Goal: Find contact information: Find contact information

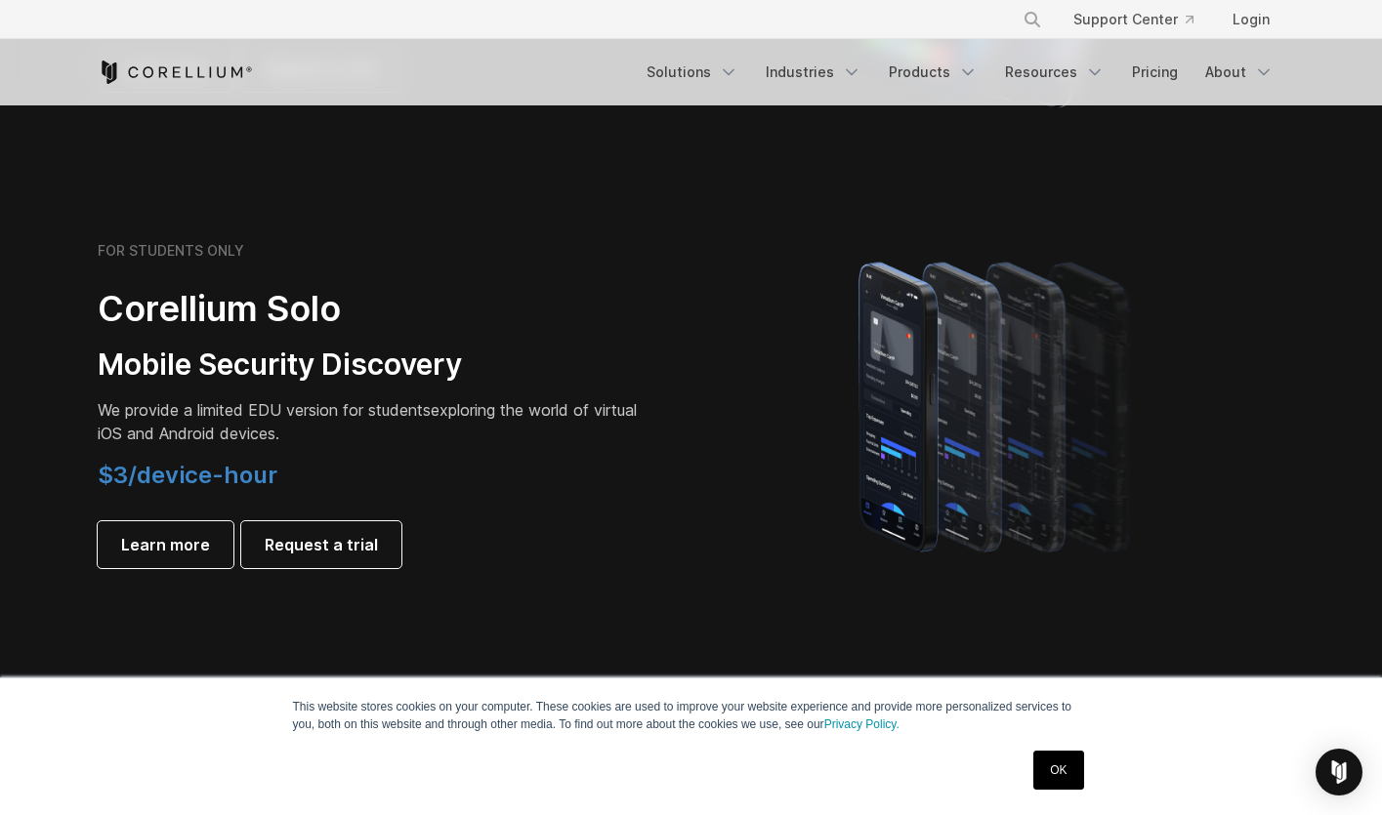
scroll to position [1285, 0]
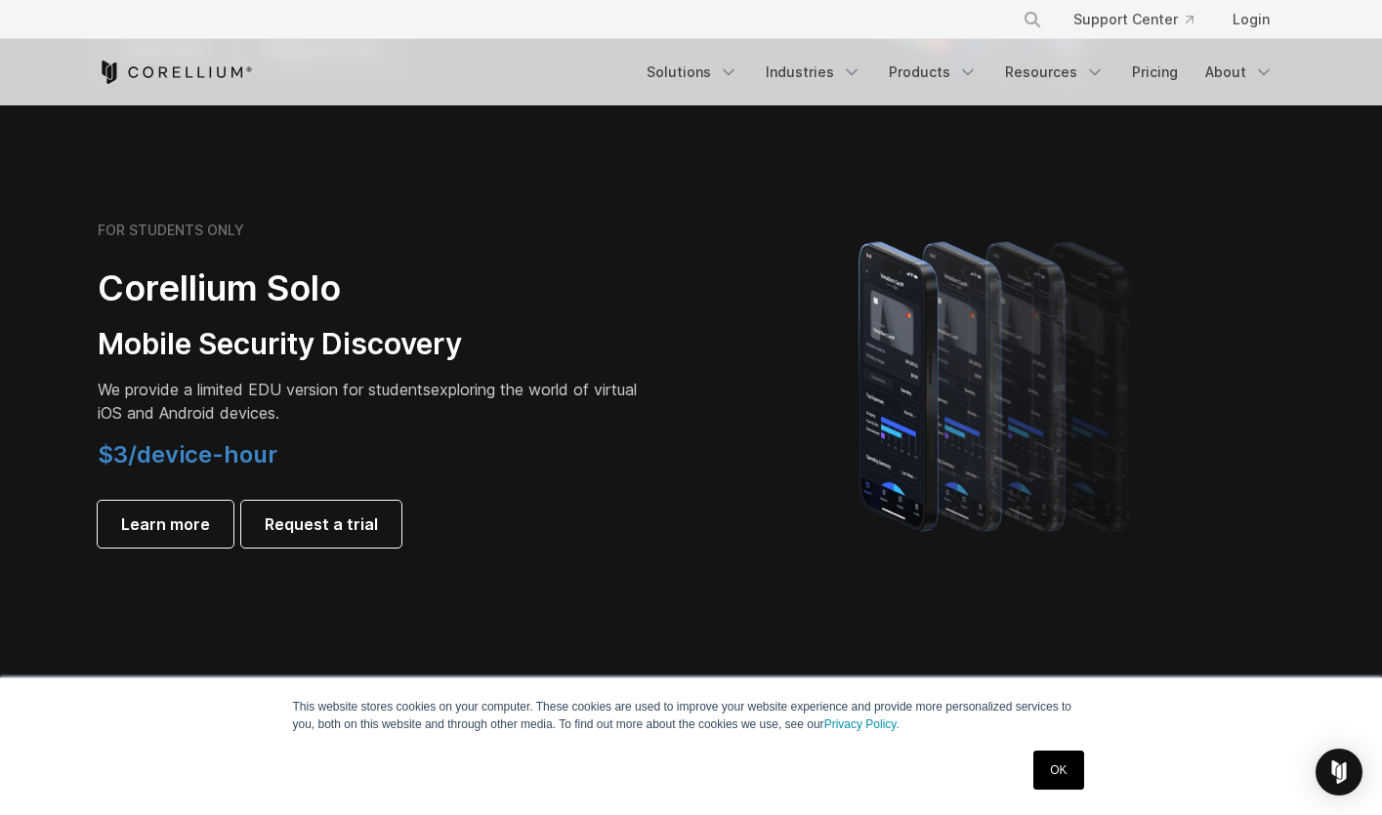
click at [1071, 777] on link "OK" at bounding box center [1058, 770] width 50 height 39
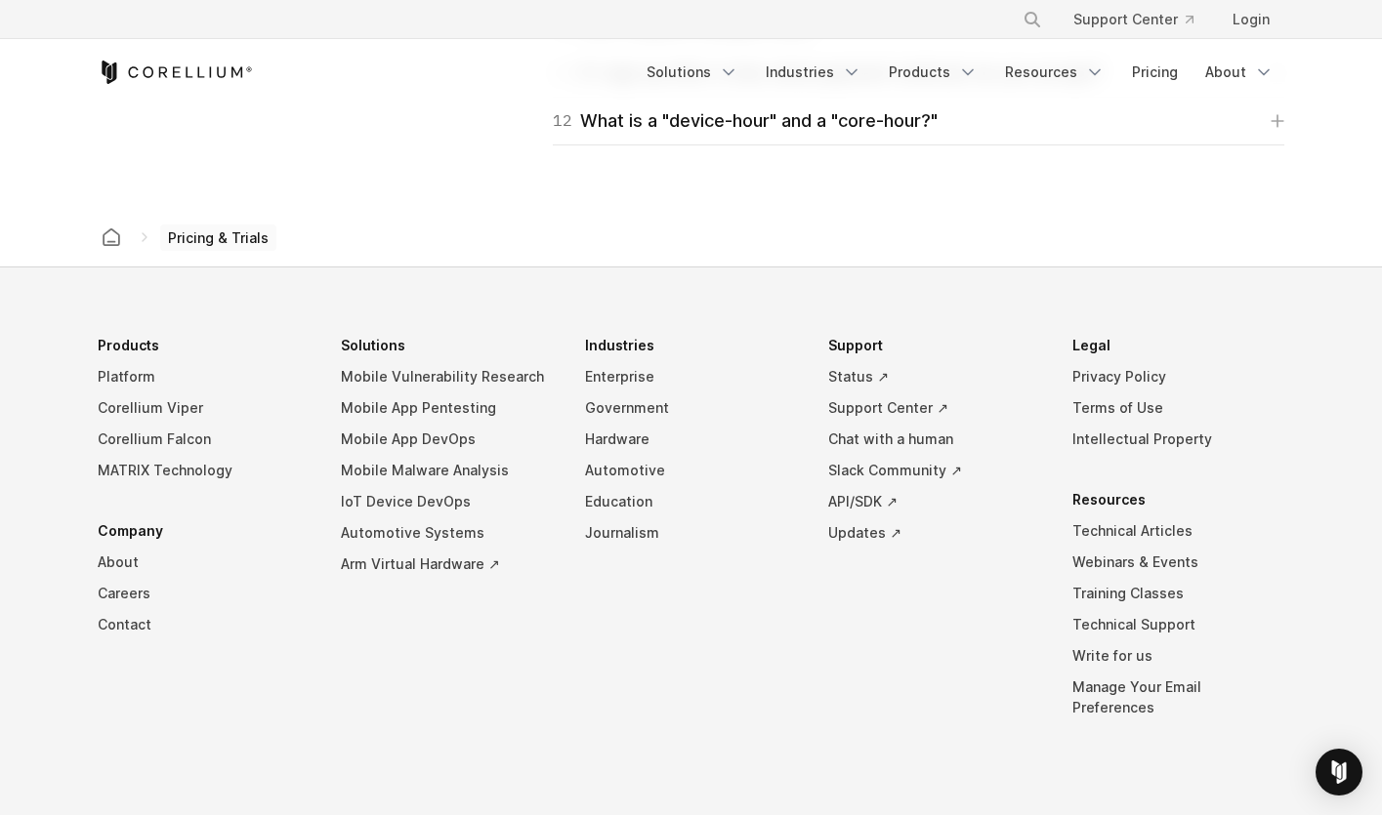
scroll to position [3468, 0]
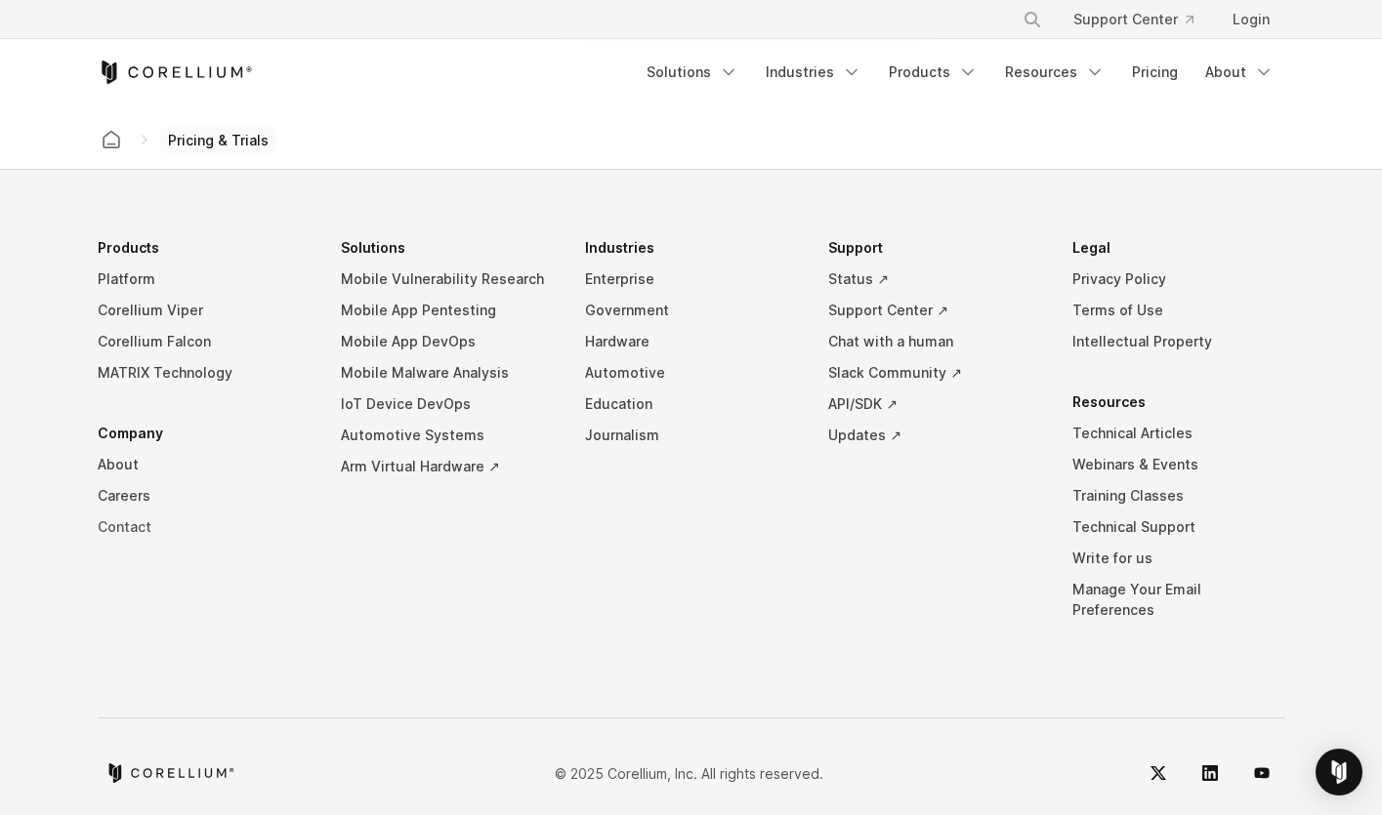
click at [117, 528] on link "Contact" at bounding box center [204, 527] width 213 height 31
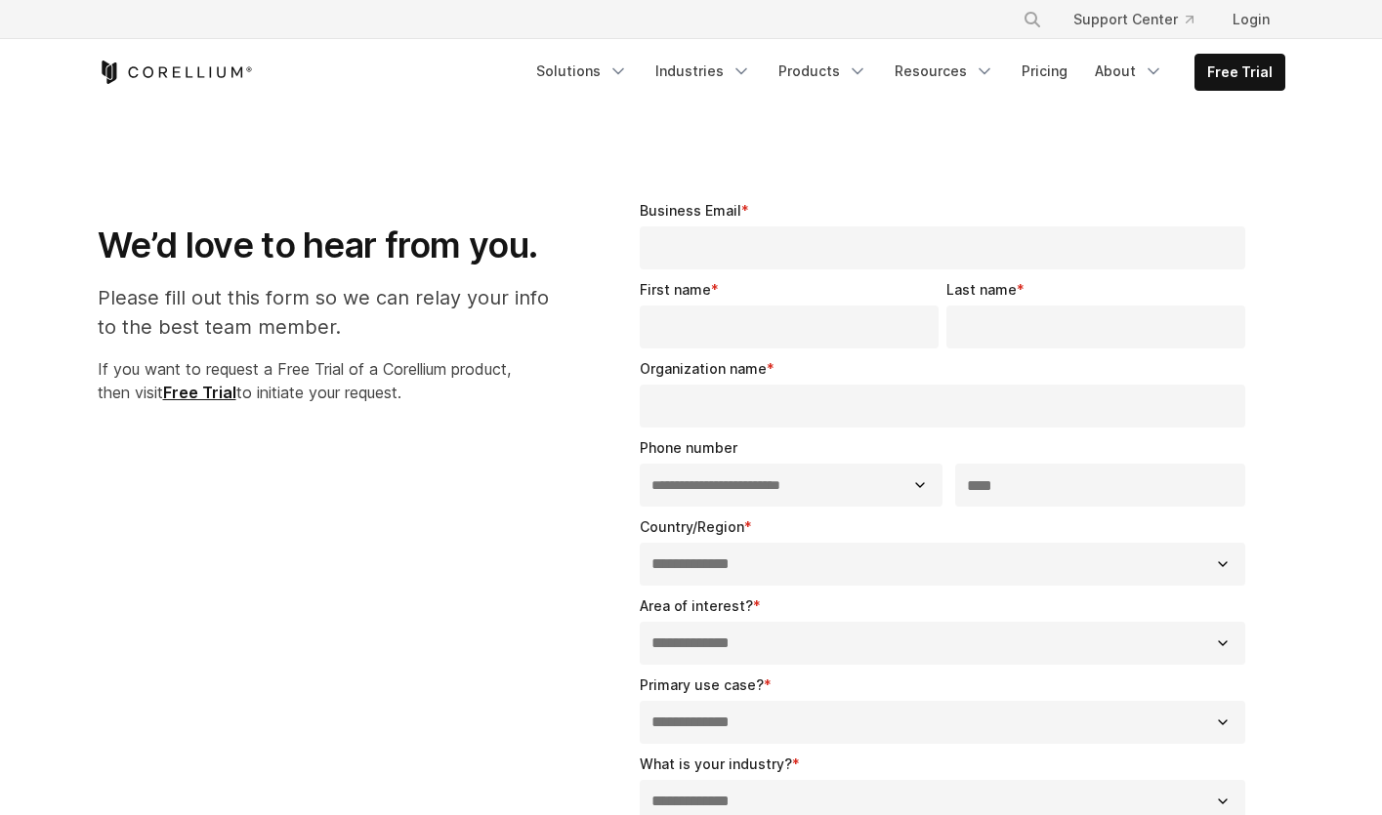
select select "**"
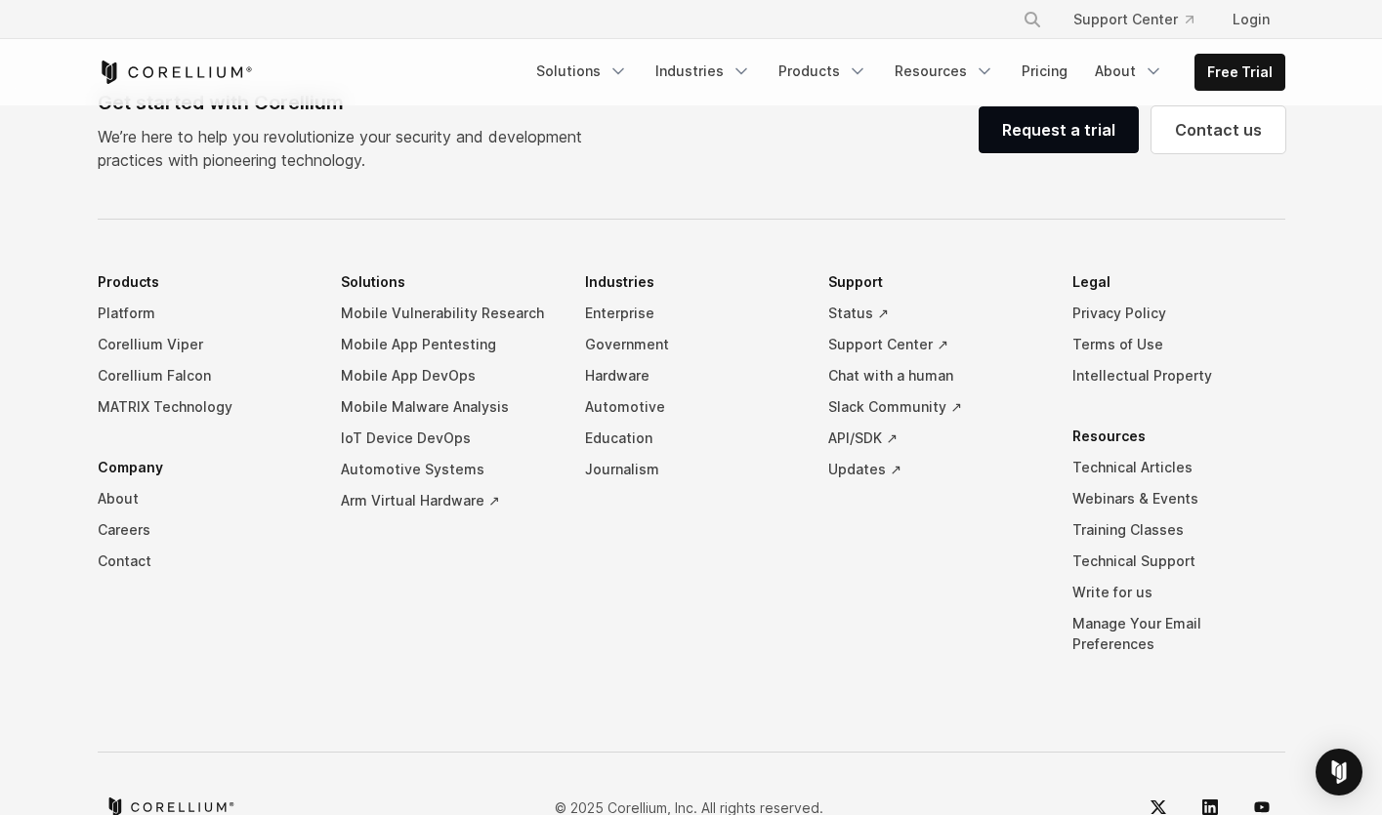
scroll to position [1451, 0]
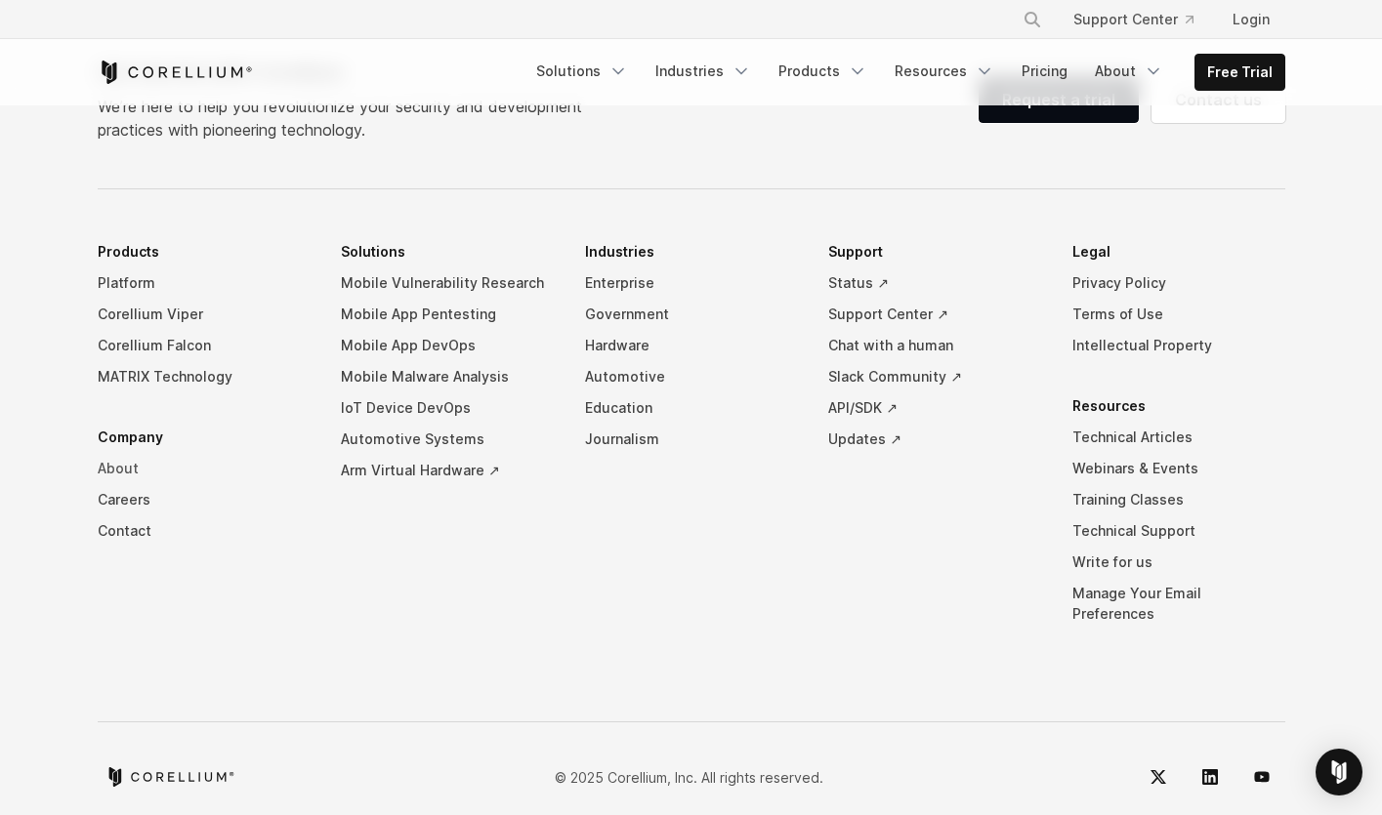
click at [132, 457] on link "About" at bounding box center [204, 468] width 213 height 31
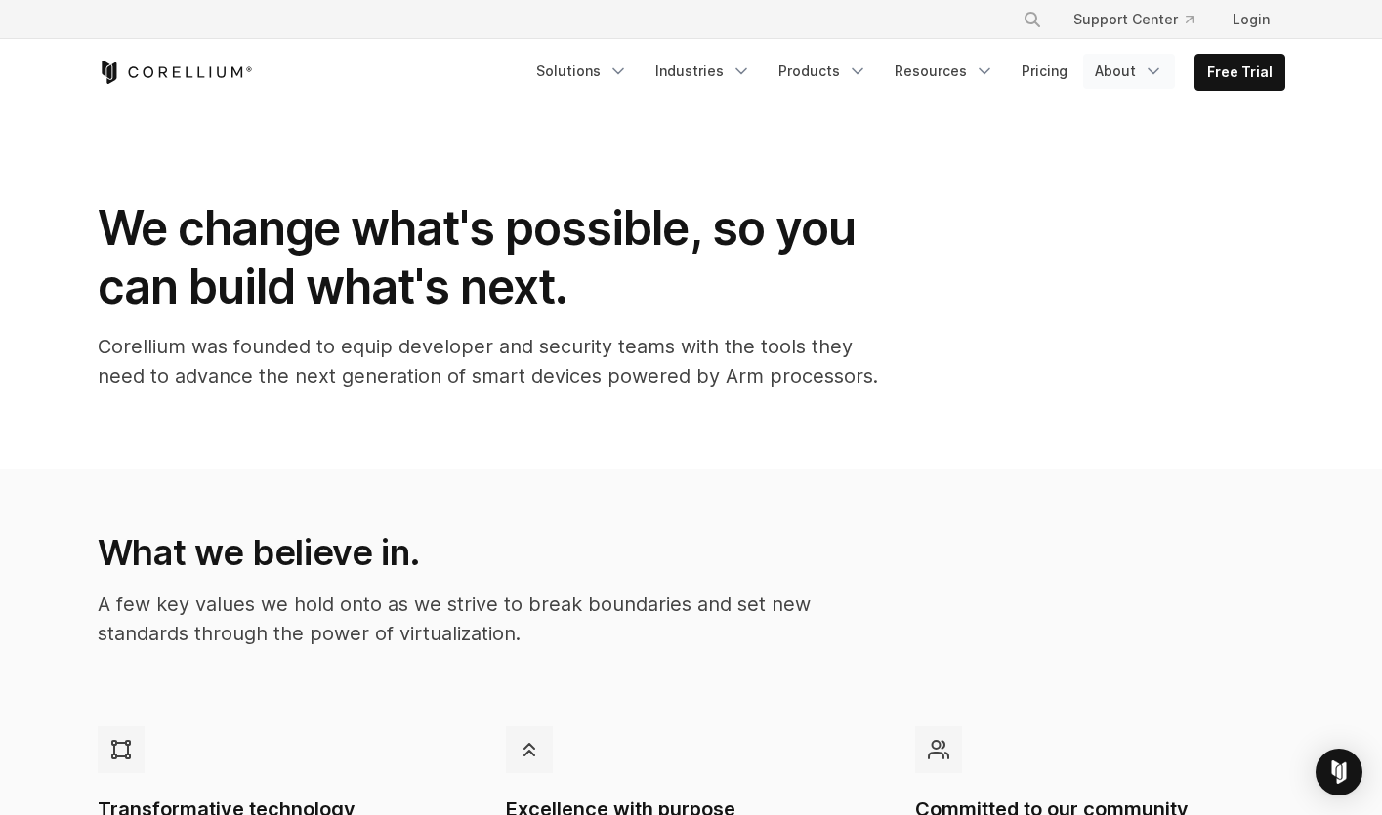
click at [1153, 66] on icon "Navigation Menu" at bounding box center [1154, 72] width 20 height 20
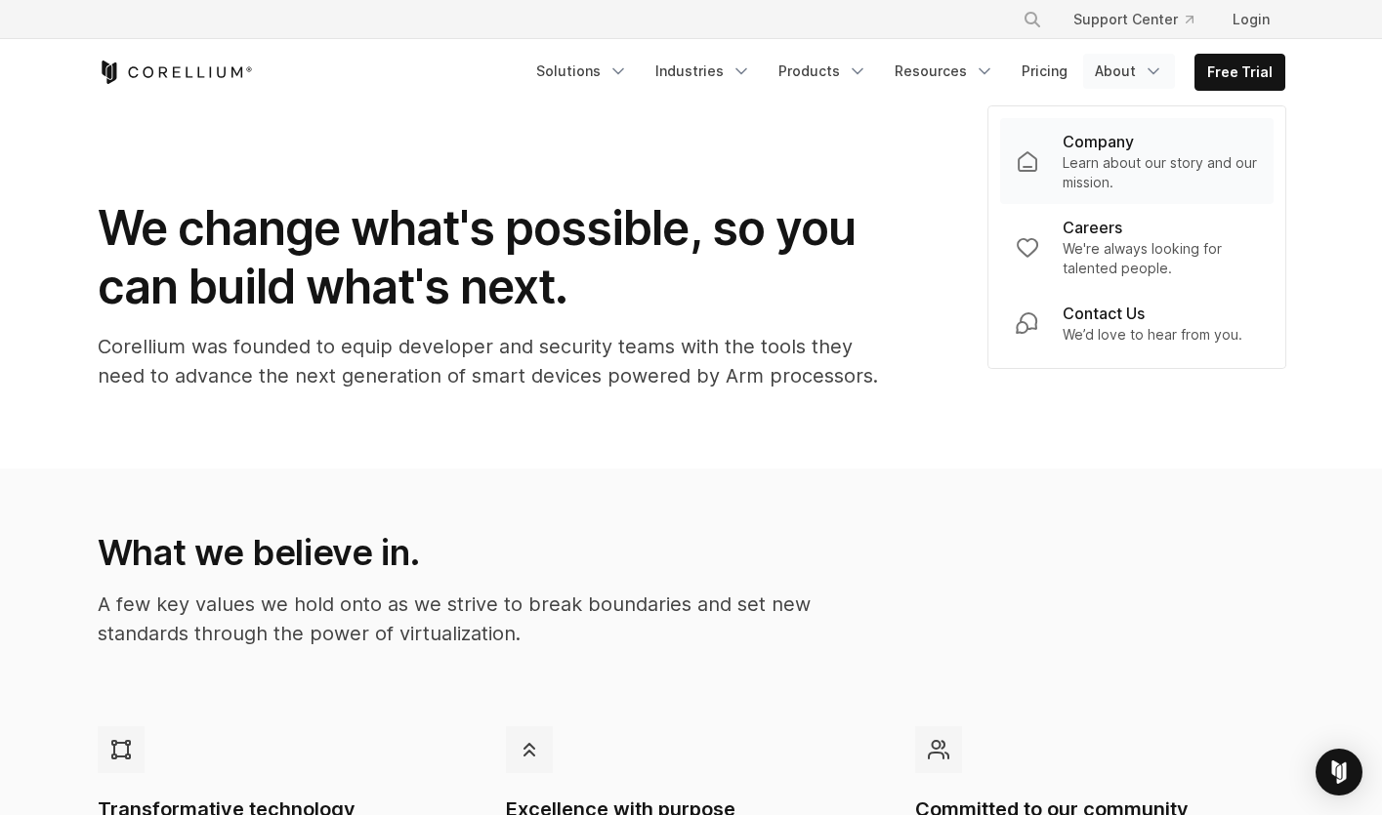
click at [1133, 145] on p "Company" at bounding box center [1098, 141] width 71 height 23
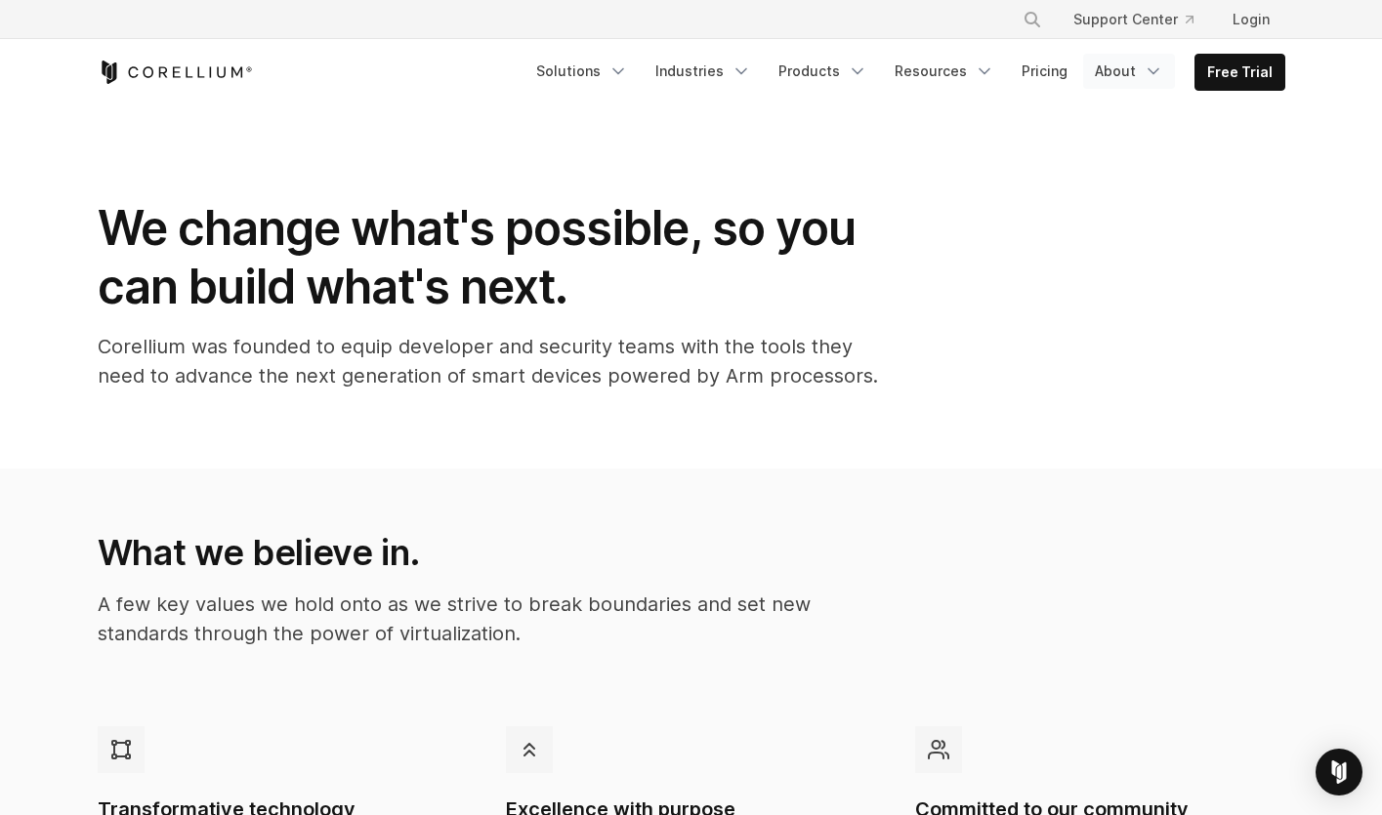
click at [1155, 72] on polyline "Navigation Menu" at bounding box center [1153, 71] width 10 height 5
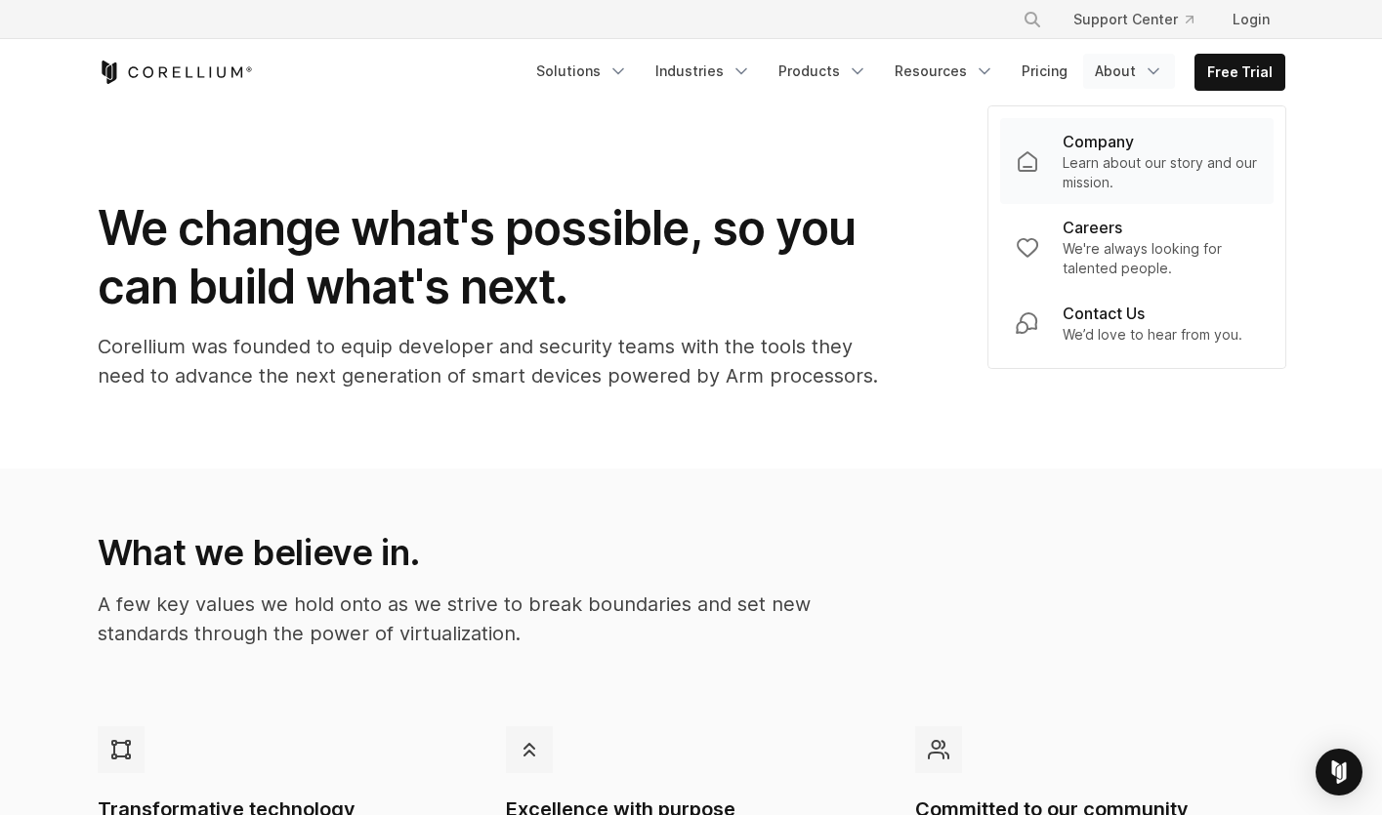
click at [1119, 137] on p "Company" at bounding box center [1098, 141] width 71 height 23
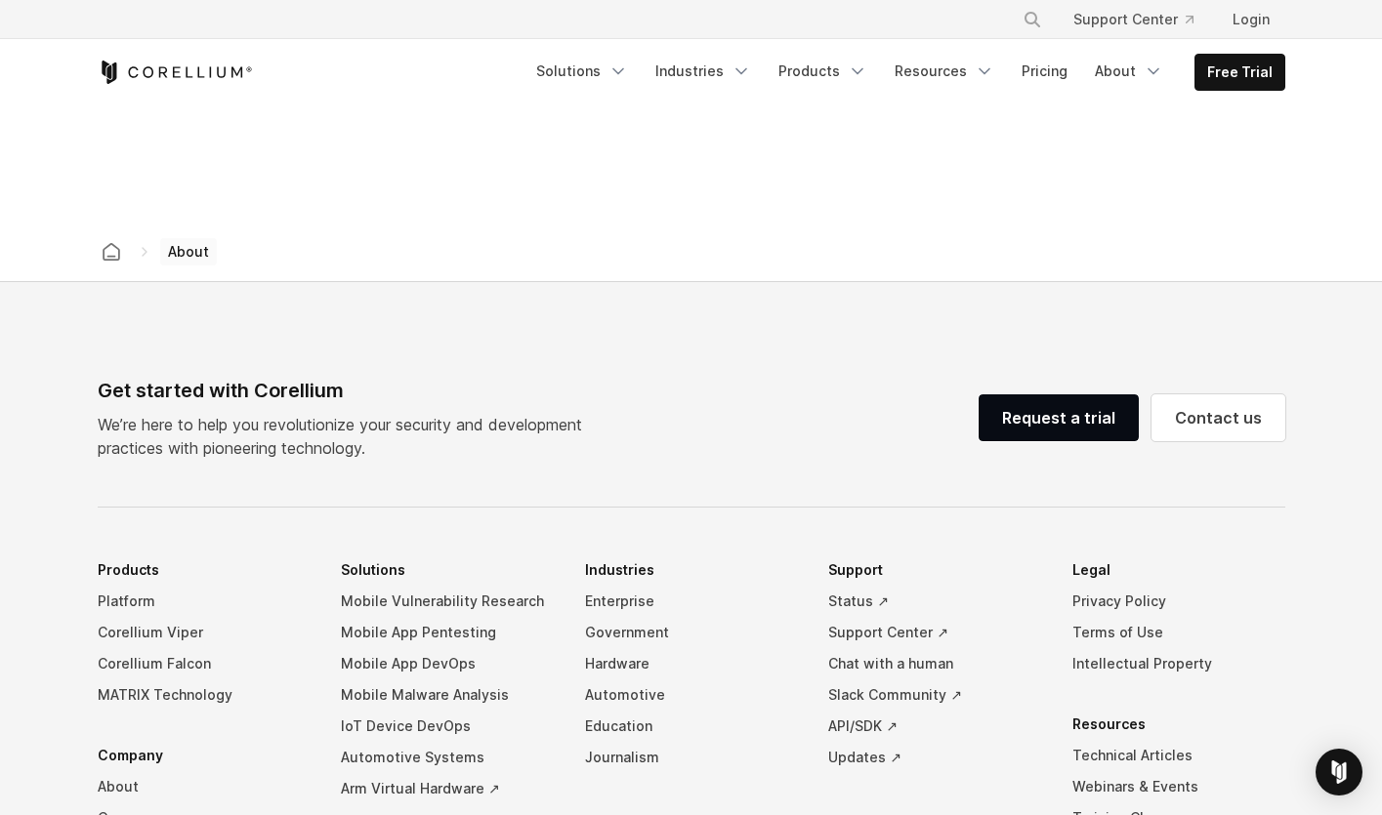
scroll to position [3380, 0]
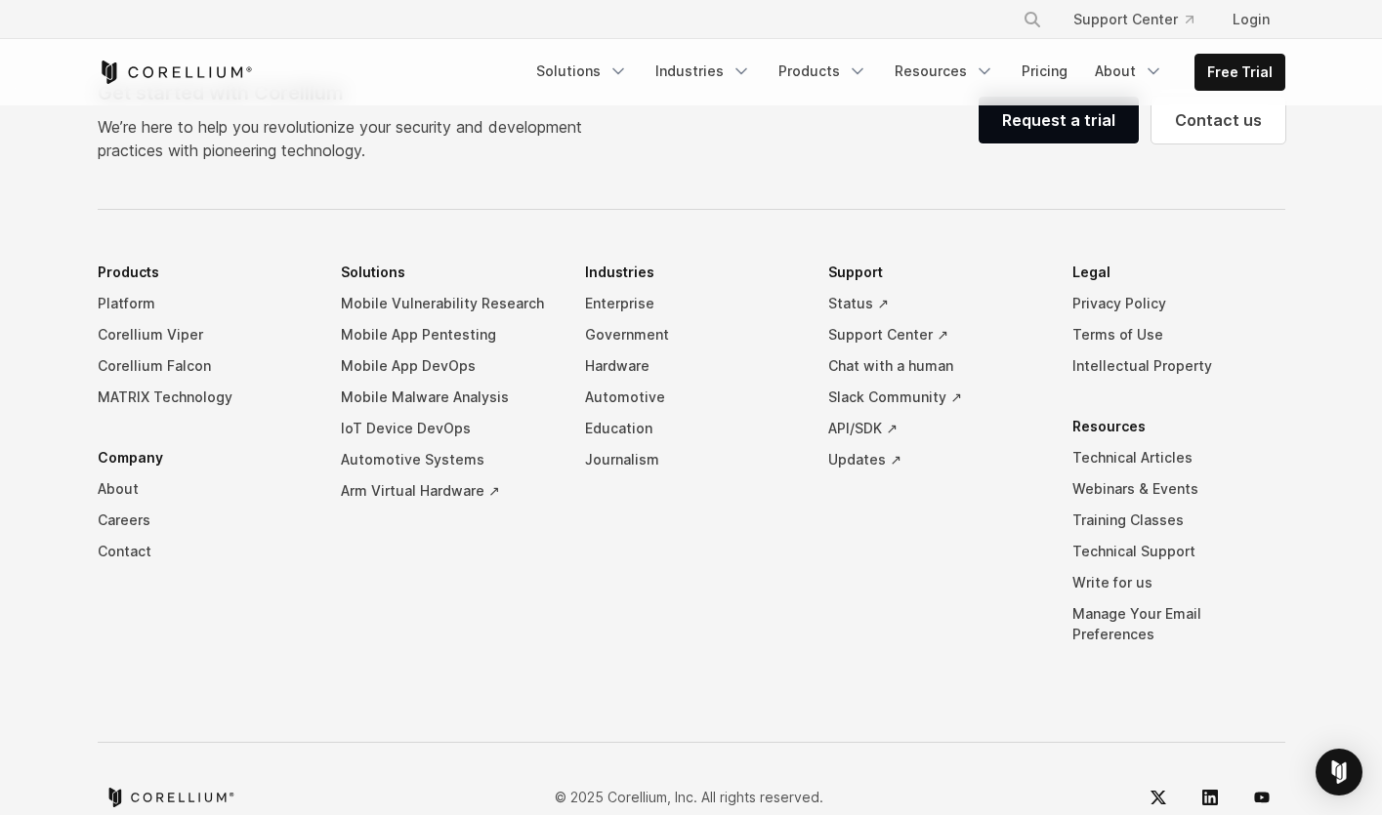
click at [625, 787] on p "© 2025 Corellium, Inc. All rights reserved." at bounding box center [689, 797] width 269 height 21
copy p "Corellium"
